Goal: Obtain resource: Download file/media

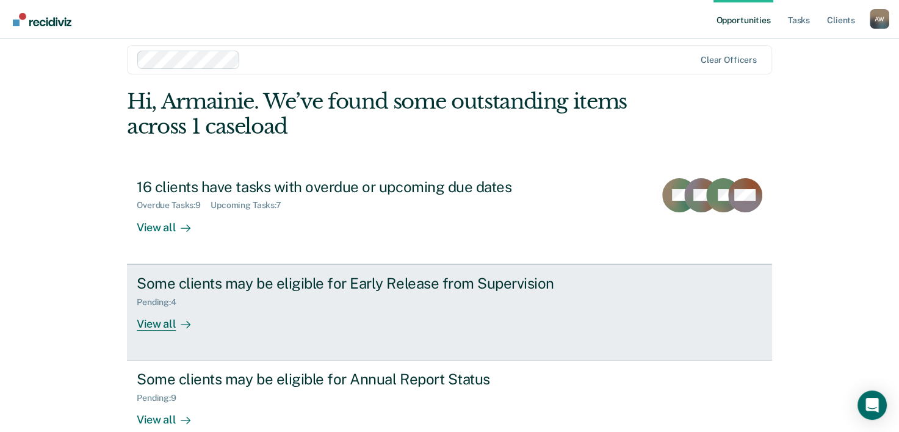
scroll to position [37, 0]
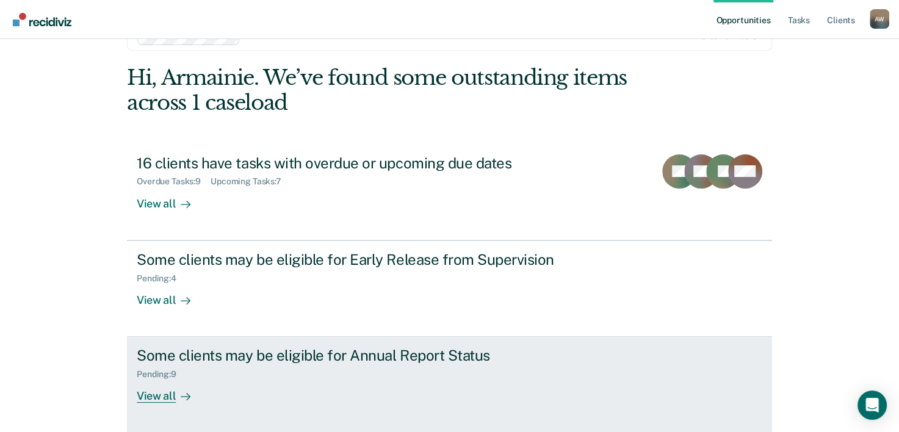
click at [210, 359] on div "Some clients may be eligible for Annual Report Status" at bounding box center [351, 356] width 428 height 18
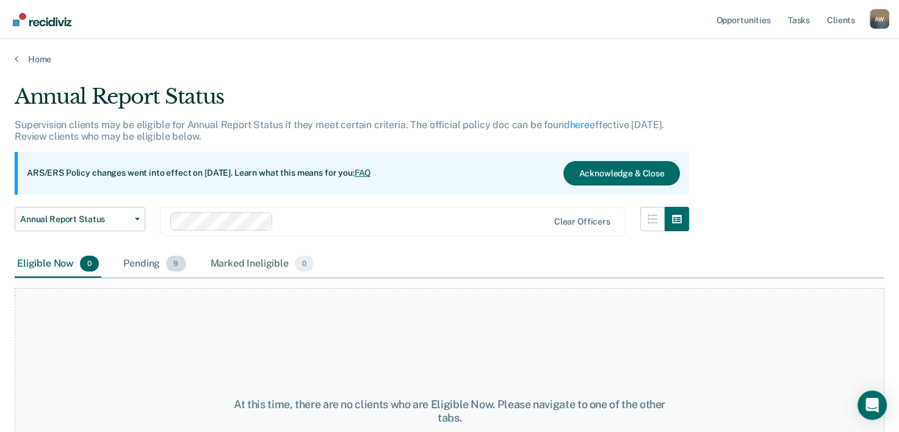
click at [150, 256] on div "Pending 9" at bounding box center [154, 264] width 67 height 27
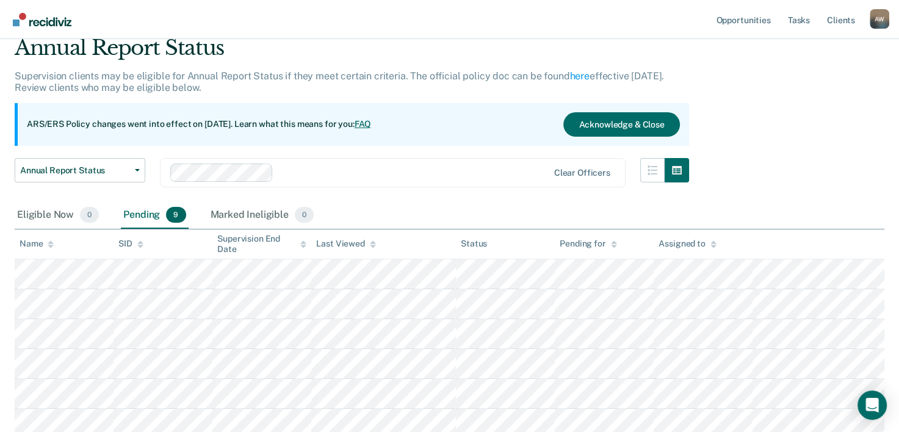
scroll to position [183, 0]
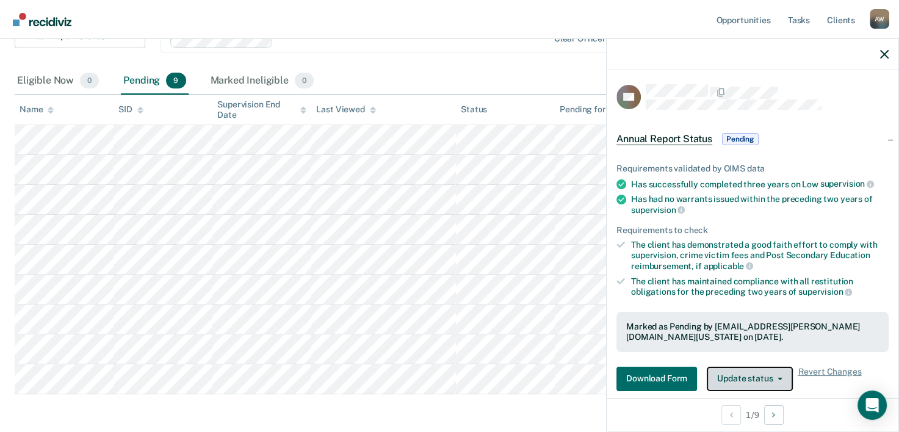
click at [725, 371] on button "Update status" at bounding box center [750, 379] width 86 height 24
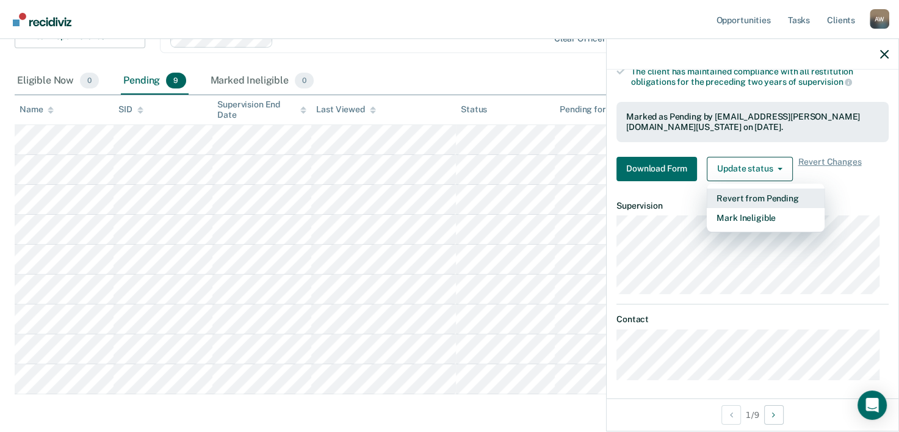
scroll to position [212, 0]
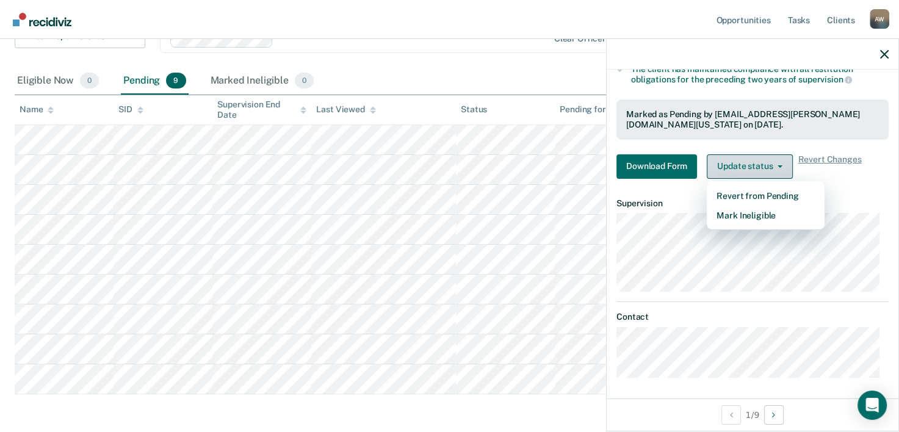
click at [777, 165] on icon "button" at bounding box center [779, 166] width 5 height 2
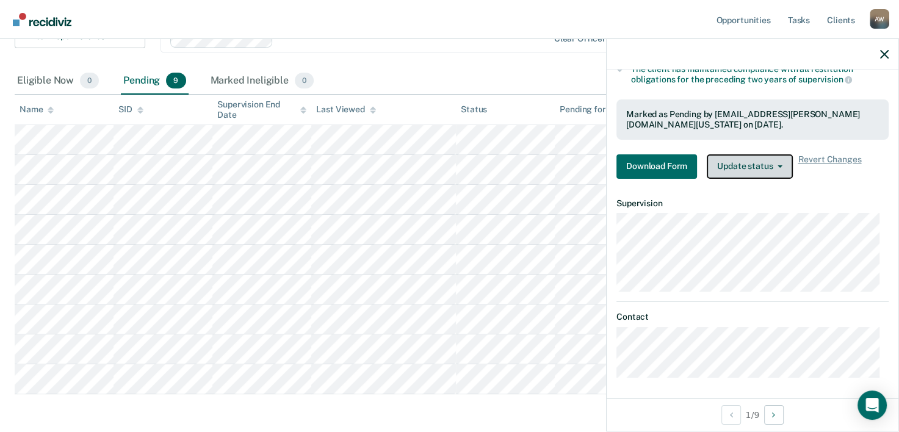
click at [777, 165] on icon "button" at bounding box center [779, 166] width 5 height 2
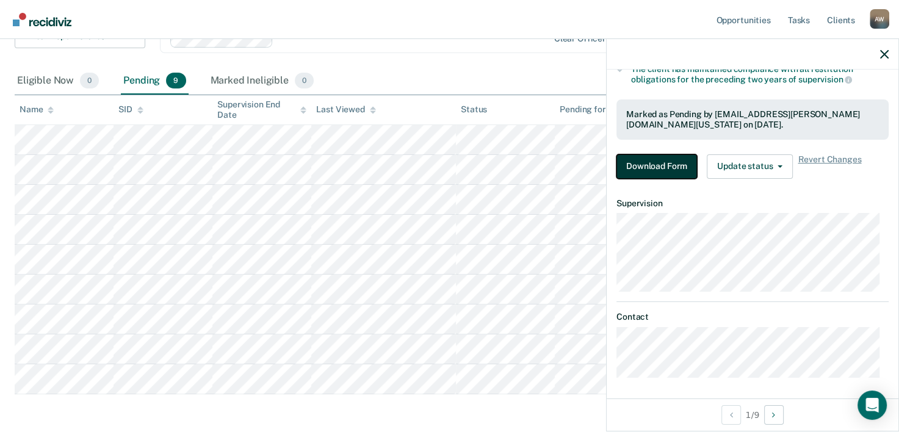
click at [680, 168] on button "Download Form" at bounding box center [656, 166] width 81 height 24
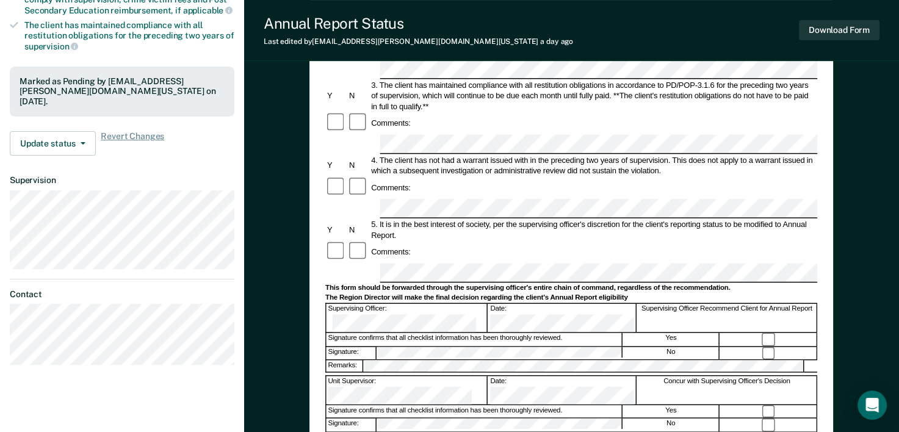
scroll to position [427, 0]
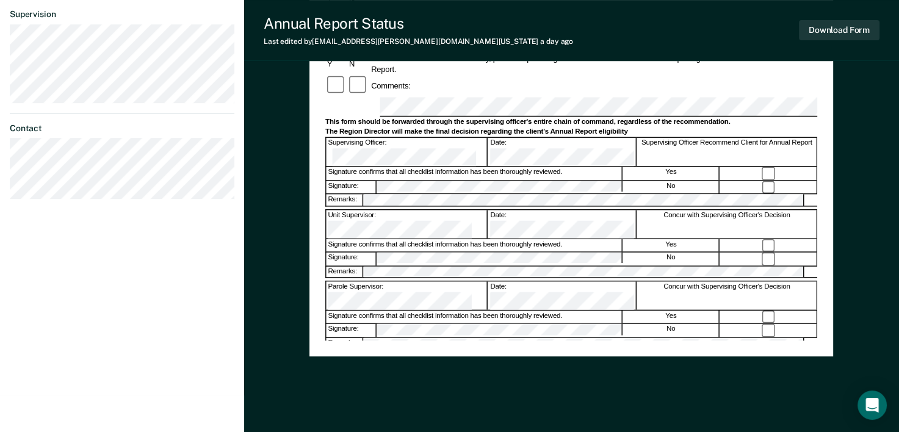
click at [373, 240] on form "Annual Reporting Checklist, Recommendation, and Determination Form Clients who …" at bounding box center [571, 96] width 492 height 813
click at [271, 215] on div "Annual Reporting Checklist, Recommendation, and Determination Form Clients who …" at bounding box center [571, 50] width 655 height 803
click at [837, 30] on button "Download Form" at bounding box center [839, 30] width 81 height 20
